Goal: Task Accomplishment & Management: Complete application form

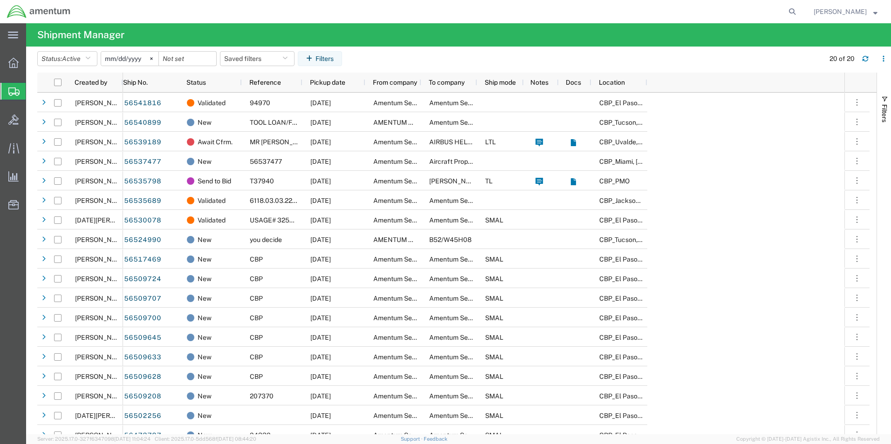
click at [0, 0] on span "Create from Template" at bounding box center [0, 0] width 0 height 0
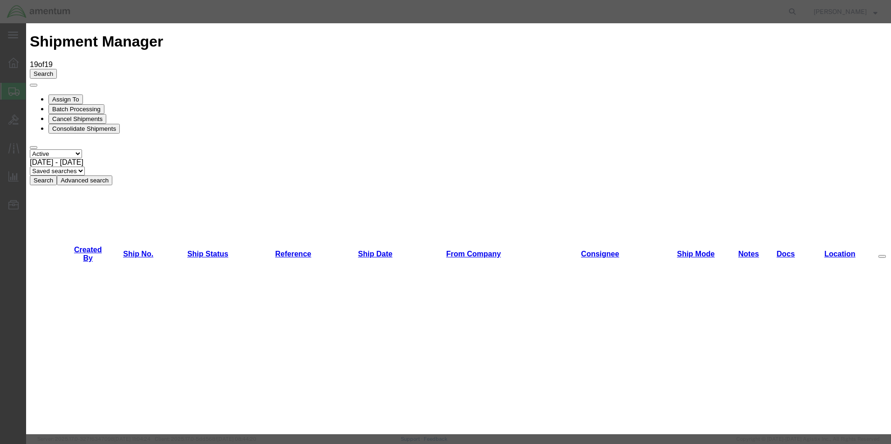
scroll to position [140, 0]
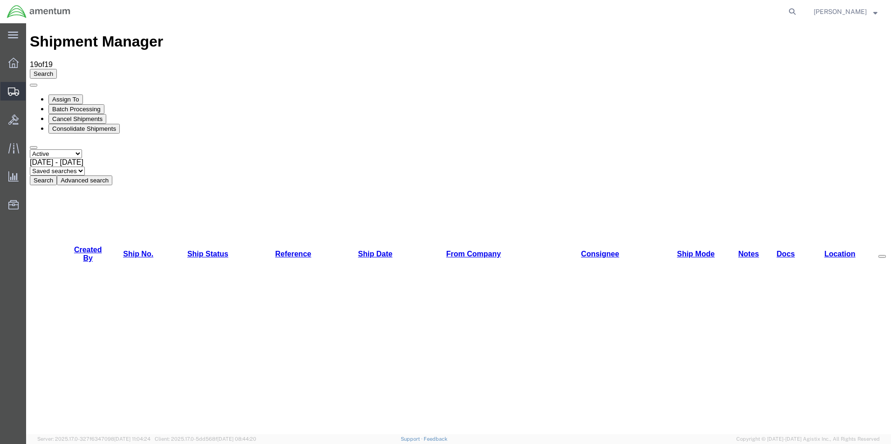
click at [0, 0] on span "Create Shipment" at bounding box center [0, 0] width 0 height 0
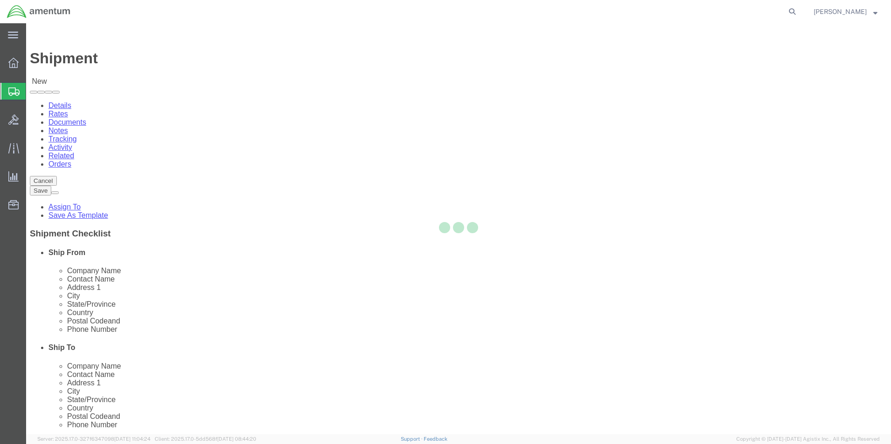
select select
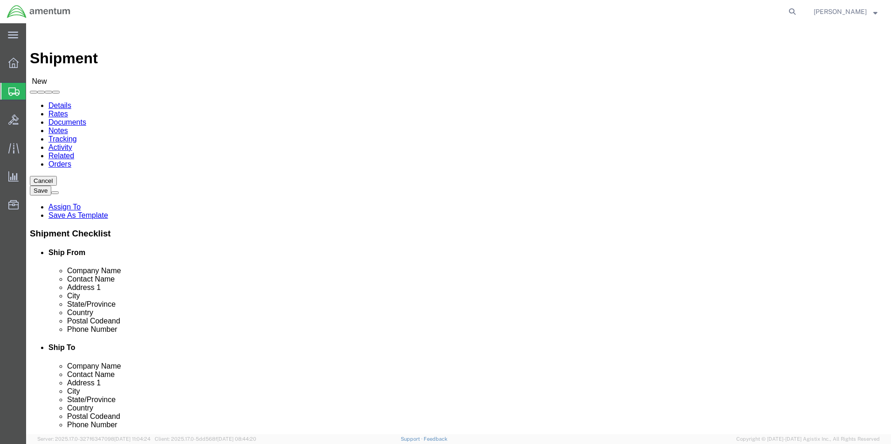
click input "text"
paste input "Essex Industries"
type input "Essex Industries"
click input "text"
paste input "Essex Industries"
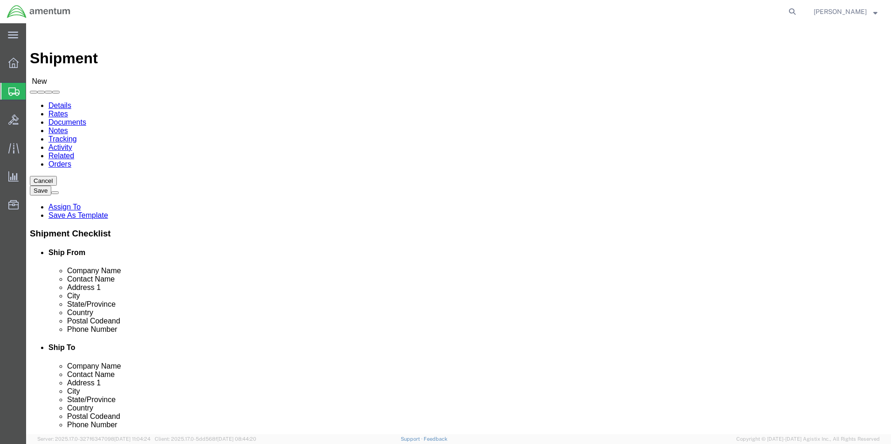
type input "Essex Industries"
click p "- Essex Industries - ([PERSON_NAME]) [STREET_ADDRESS]"
select select "MO"
type input "Essex Industries"
click input "text"
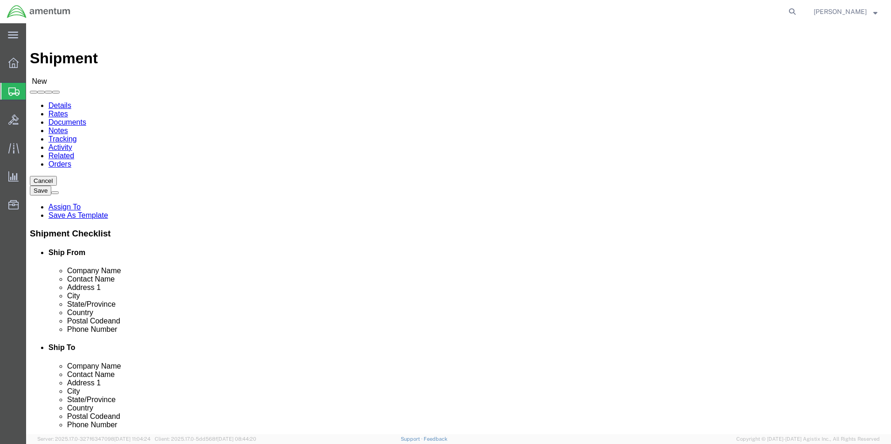
click input "[PERSON_NAME] CBP0043337"
type input "[PERSON_NAME] CBP0043337"
click input "text"
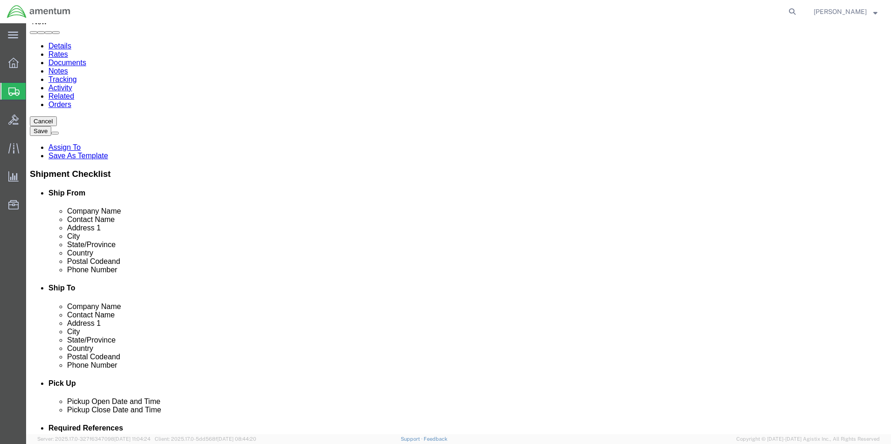
scroll to position [233, 0]
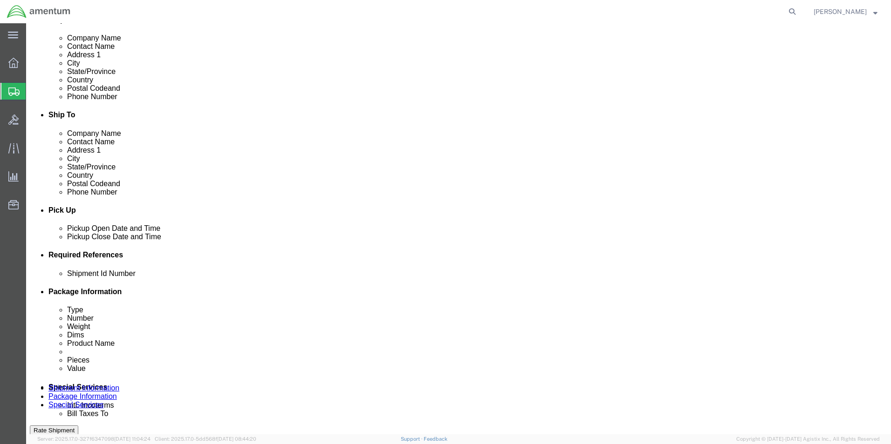
click input "text"
paste input "CBP0043337"
type input "CBP0043337"
click button "Add reference"
click select "Select Account Type Activity ID Airline Appointment Number ASN Batch Request # …"
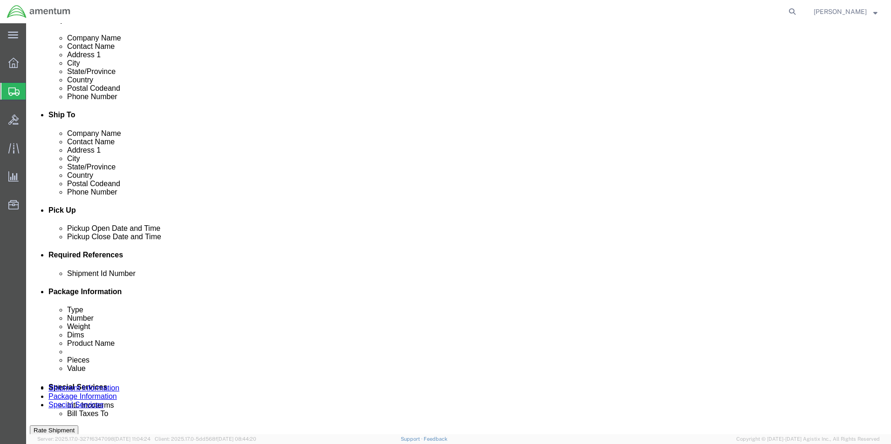
select select "DEPT"
click select "Select Account Type Activity ID Airline Appointment Number ASN Batch Request # …"
click input "text"
type input "CBP"
click button "Add reference"
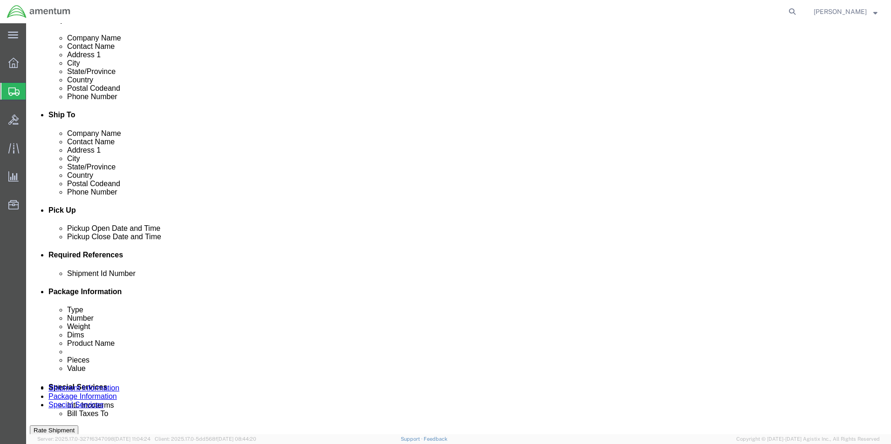
click select "Select Account Type Activity ID Airline Appointment Number ASN Batch Request # …"
select select "CUSTREF"
click select "Select Account Type Activity ID Airline Appointment Number ASN Batch Request # …"
click input "text"
paste input "CBP0043337"
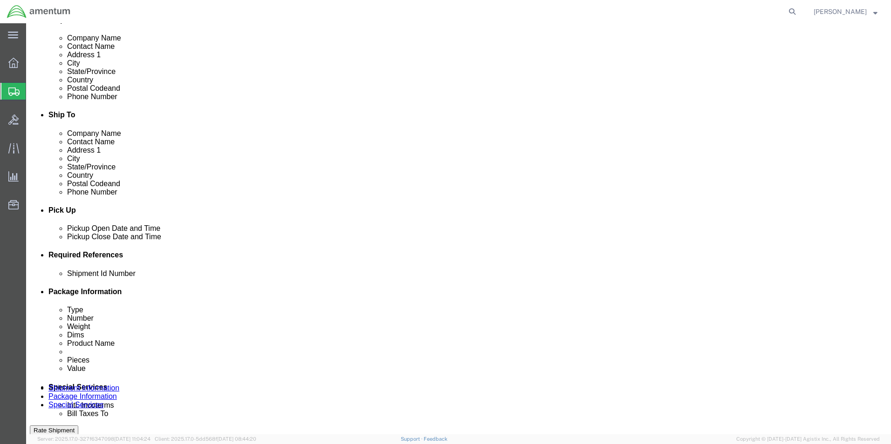
type input "CBP0043337"
click div "Shipping Mode (Optional)"
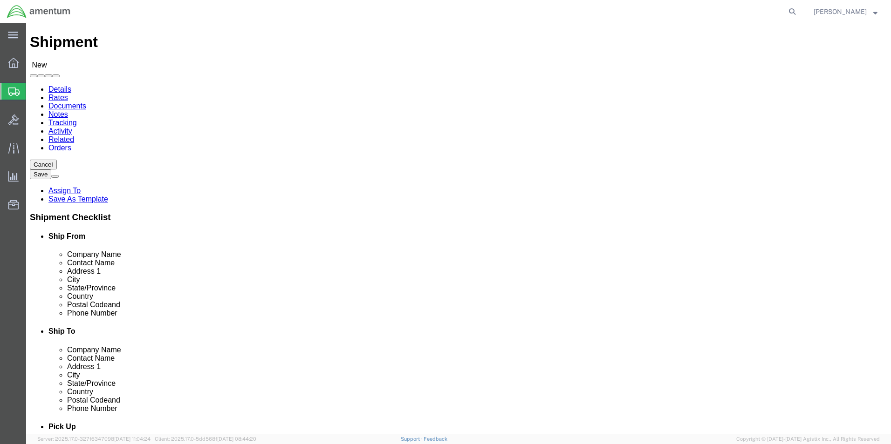
scroll to position [0, 0]
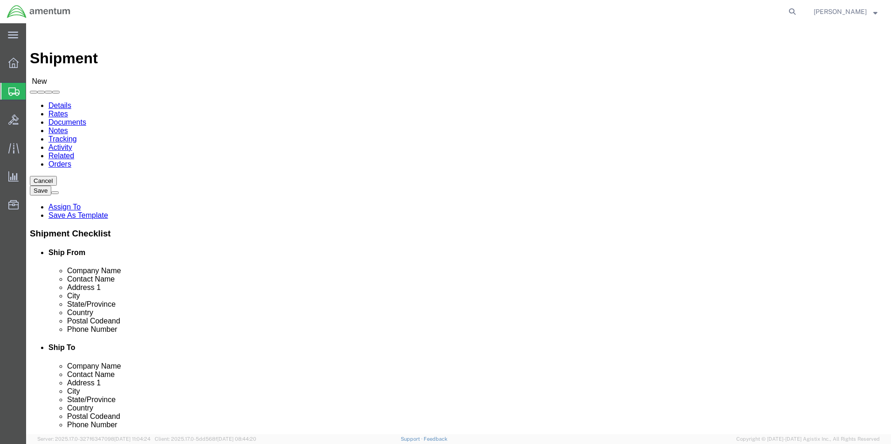
type input "EFO"
select select "49831"
select select "[GEOGRAPHIC_DATA]"
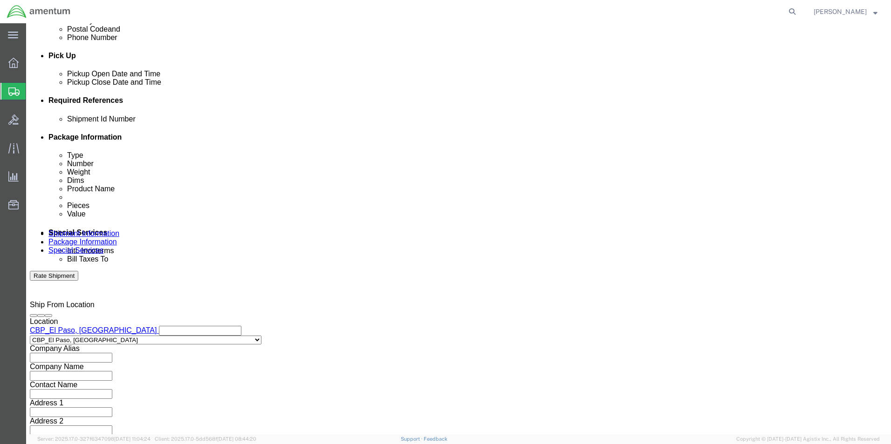
scroll to position [389, 0]
click select "Select Air Less than Truckload Multi-Leg Ocean Freight Rail Small Parcel Truckl…"
select select "SMAL"
click select "Select Air Less than Truckload Multi-Leg Ocean Freight Rail Small Parcel Truckl…"
click div "Vehicle Size Container Number Owner Select Shipper Vessel"
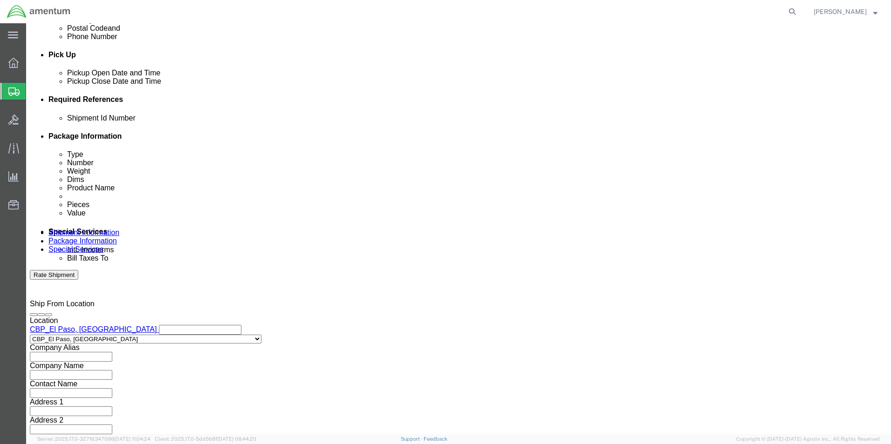
click button "Continue"
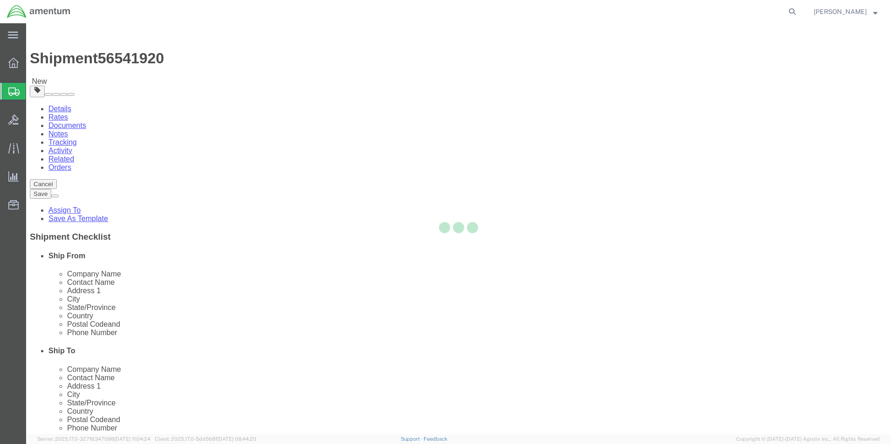
select select "YRPK"
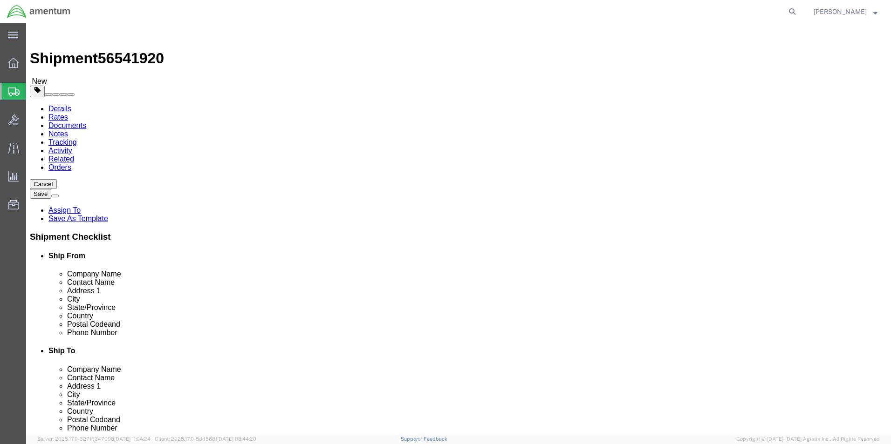
click input "text"
type input "12"
type input "9"
type input "6"
click input "0.00"
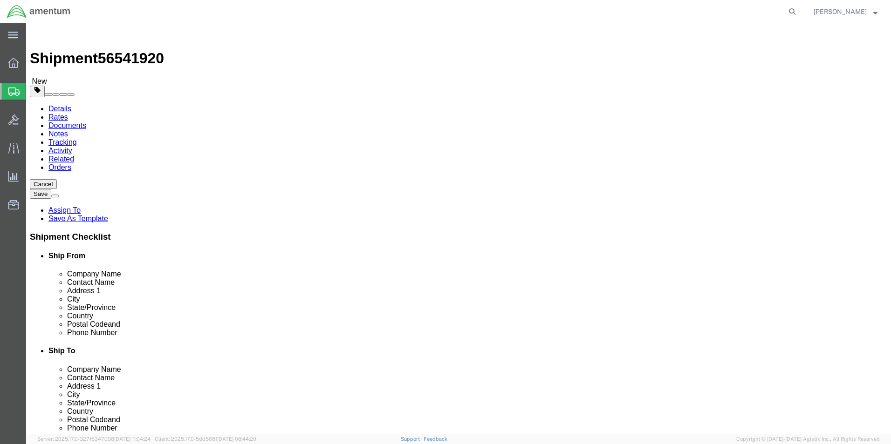
click input "0.00"
type input "9"
type input "3.70"
click link "Add Content"
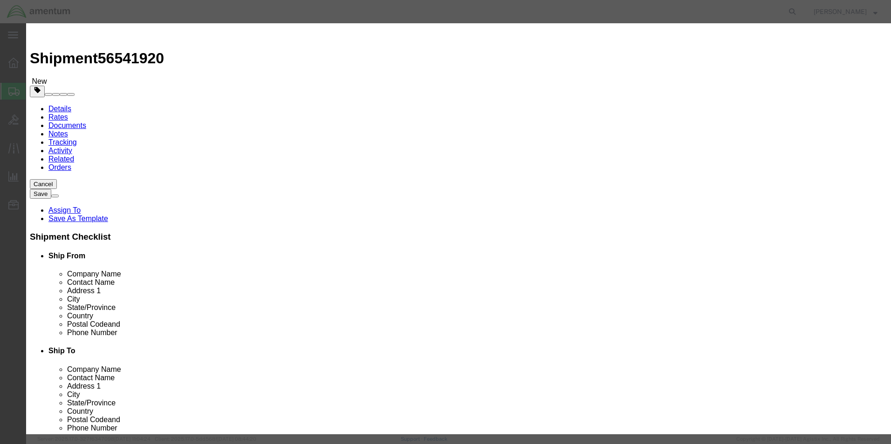
click input "text"
type input "PART"
click div "Commodity library"
click input "0"
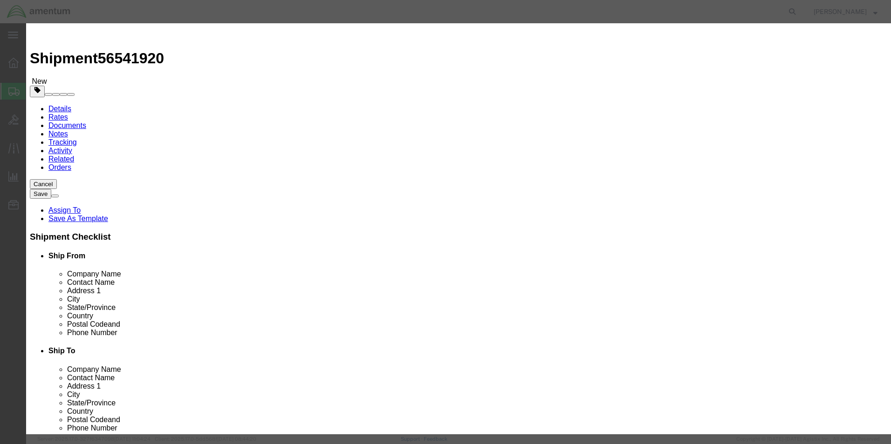
click input "0"
type input "1"
click div "Commodity library"
click input "text"
type input "100"
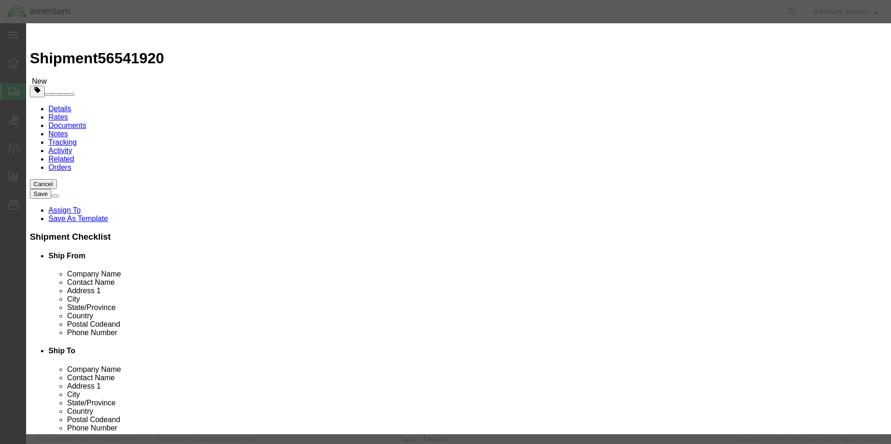
click div "Commodity library"
click button "Save & Close"
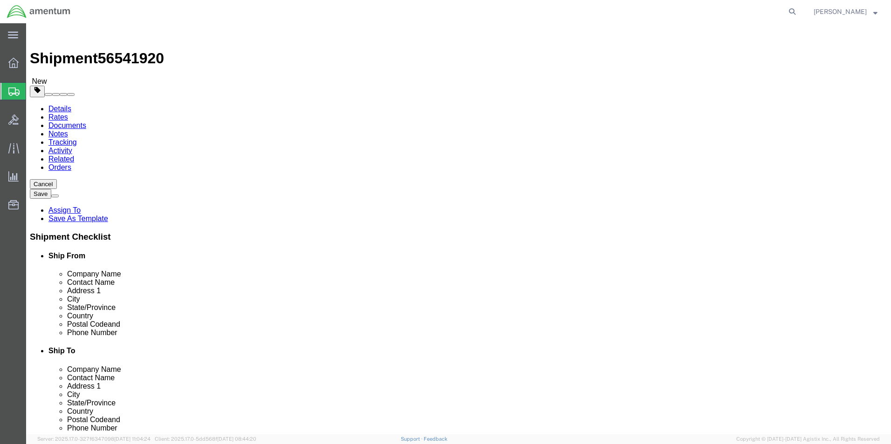
click button "Rate Shipment"
click link "Shipment Information"
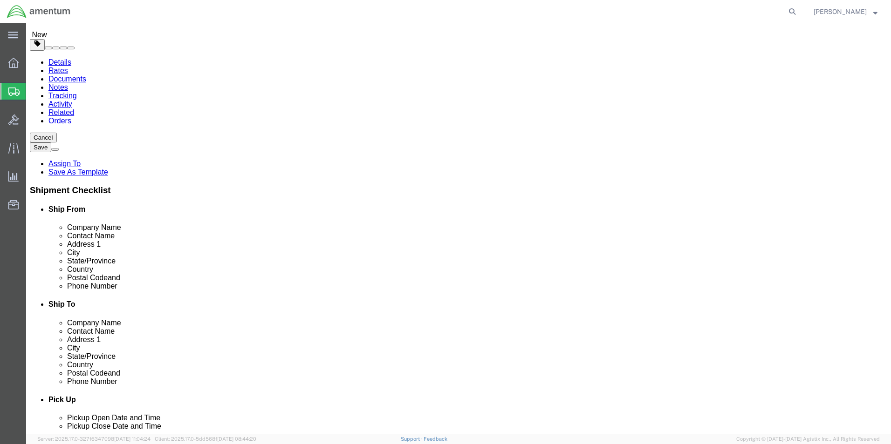
click input "[PERSON_NAME] CBP0043337"
drag, startPoint x: 514, startPoint y: 184, endPoint x: 445, endPoint y: 183, distance: 69.4
click div "Contact Name [PERSON_NAME] CBP0043337 [PERSON_NAME]"
paste input "[PERSON_NAME]"
type input "[PERSON_NAME] CBP0043337"
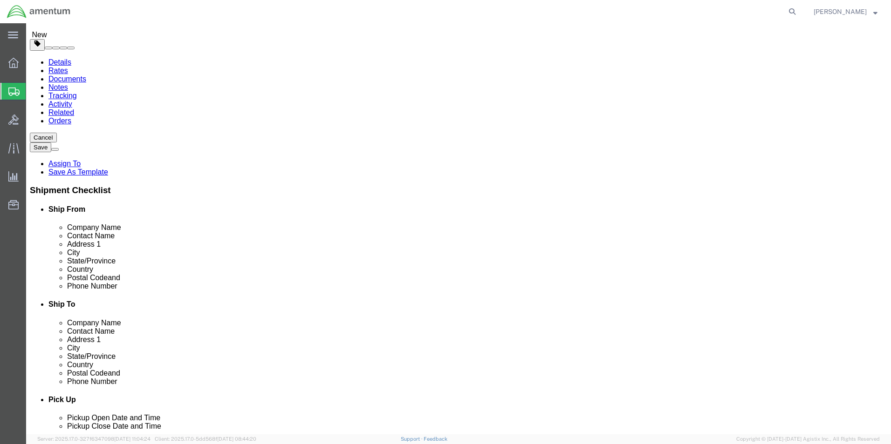
click input "Ship To Location / Phone Number : This field is required."
type input "[PHONE_NUMBER]"
click div "Location My Profile Location [PHONE_NUMBER] [PHONE_NUMBER] [PHONE_NUMBER] [PHON…"
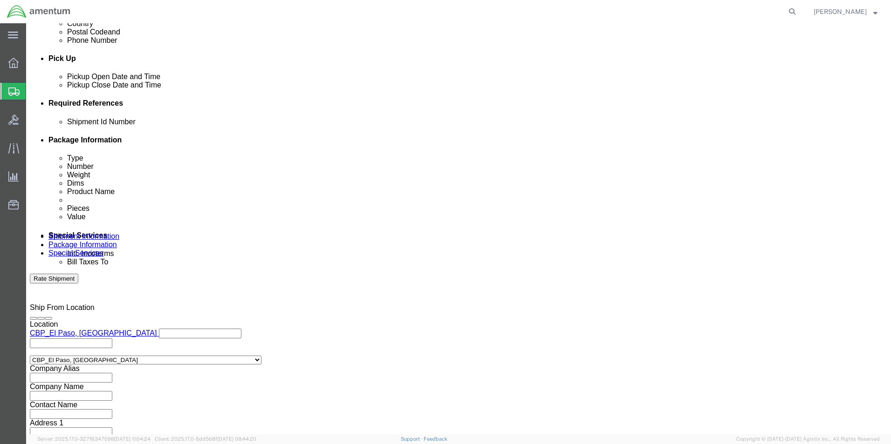
scroll to position [389, 0]
click button "Rate Shipment"
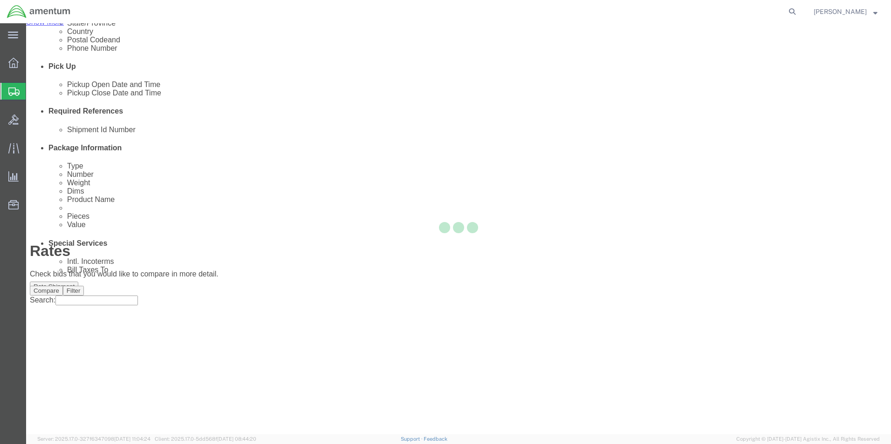
scroll to position [20, 0]
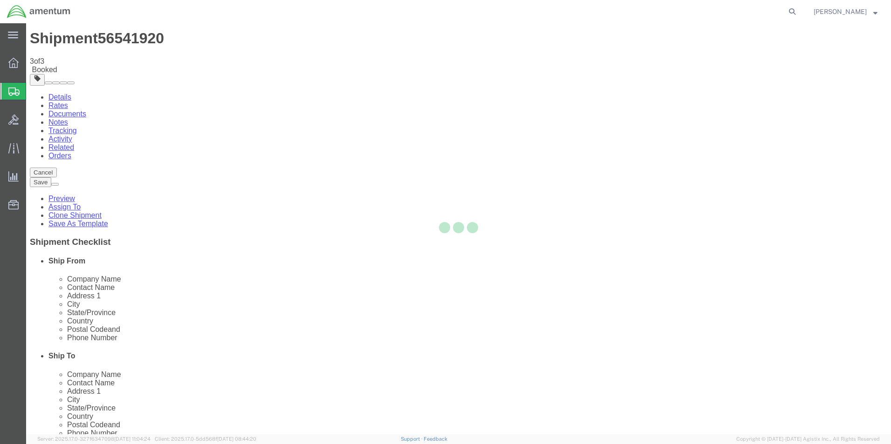
scroll to position [0, 0]
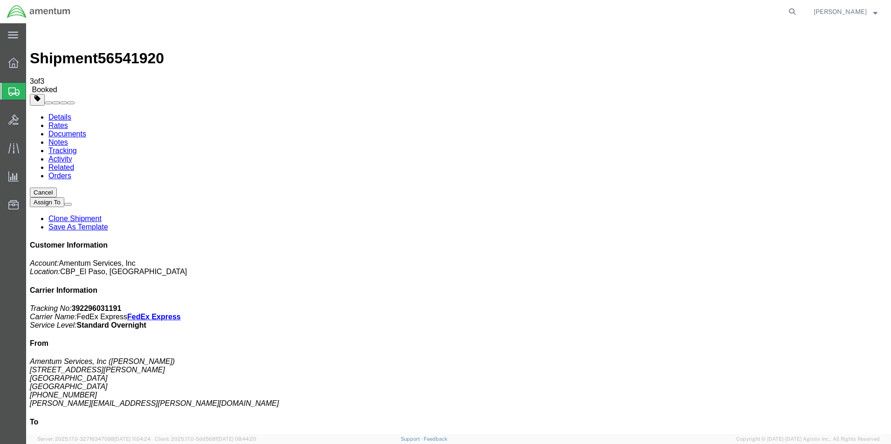
click at [57, 188] on button "Cancel" at bounding box center [43, 193] width 27 height 10
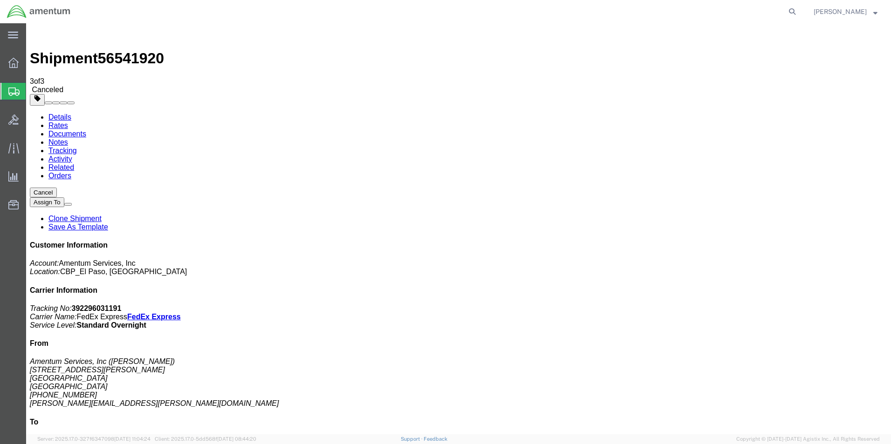
click link "Clone Shipment"
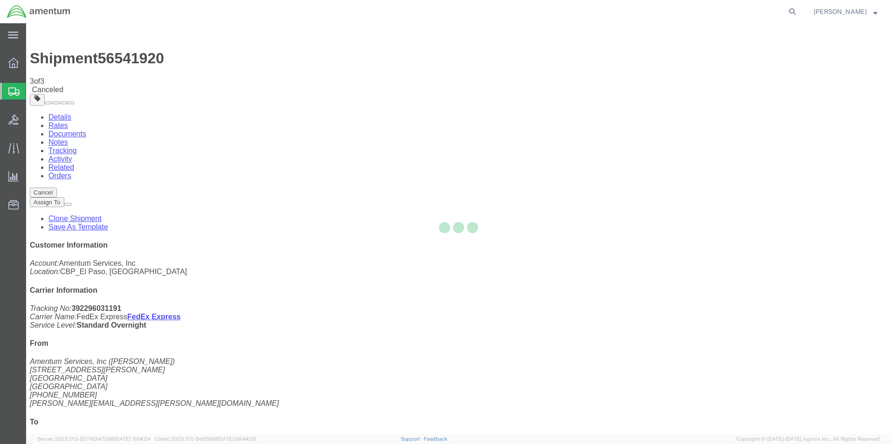
select select "49831"
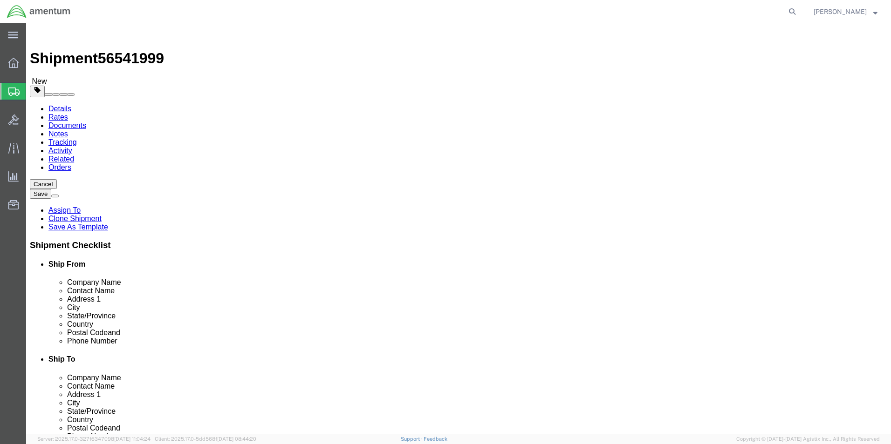
click input "Maplewood"
paste input "Saint Louis"
type input "Saint Louis"
click input "63143"
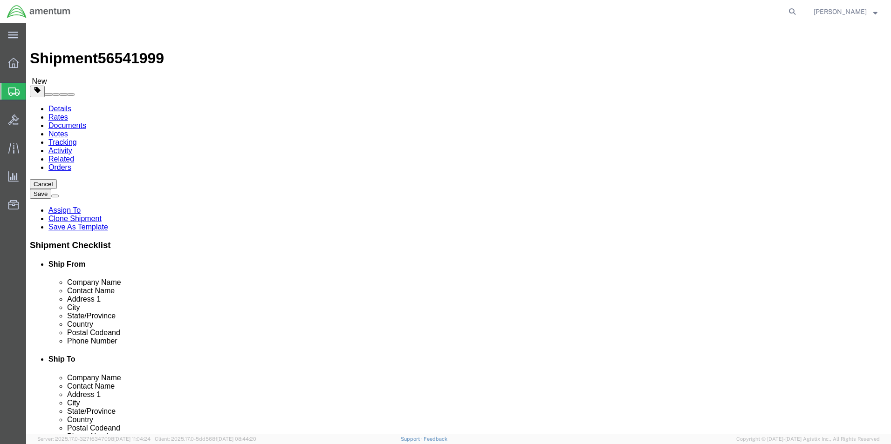
click button "Rate Shipment"
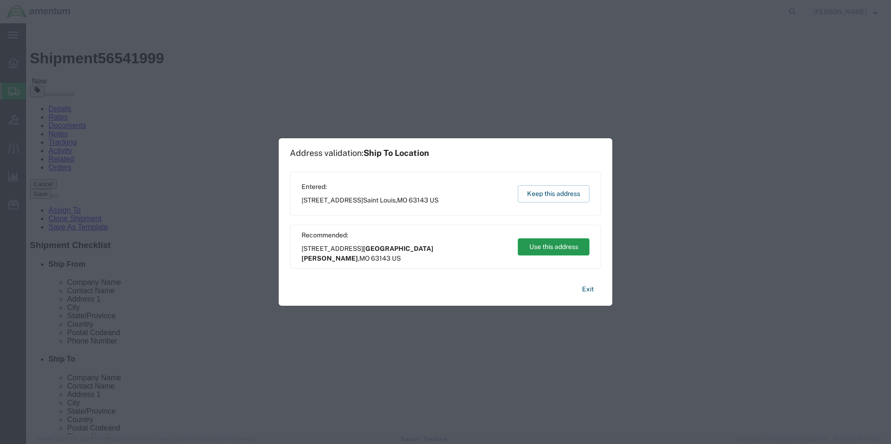
click at [554, 251] on button "Use this address" at bounding box center [554, 247] width 72 height 17
